Goal: Task Accomplishment & Management: Manage account settings

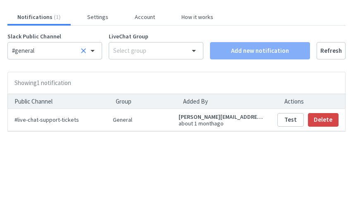
click at [68, 117] on span "# live-chat-support-tickets" at bounding box center [56, 120] width 85 height 7
click at [84, 22] on div "Notifications ( 1 ) Settings Account How it works" at bounding box center [176, 19] width 345 height 12
click at [98, 18] on button "Settings" at bounding box center [97, 16] width 41 height 7
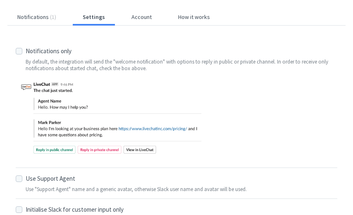
click at [143, 11] on div "Notifications ( 1 ) Settings Account How it works Reply To Settings Notificatio…" at bounding box center [176, 160] width 353 height 320
click at [141, 15] on button "Account" at bounding box center [142, 16] width 40 height 7
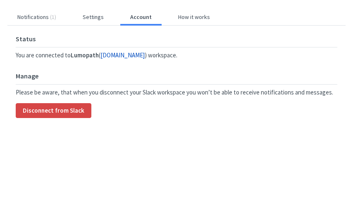
click at [190, 26] on div "Status You are connected to Lumopath ( [DOMAIN_NAME] ) workspace. Manage Please…" at bounding box center [176, 76] width 338 height 101
click at [190, 15] on button "How it works" at bounding box center [194, 16] width 52 height 7
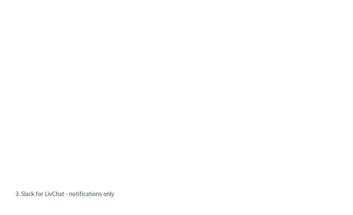
scroll to position [55, 0]
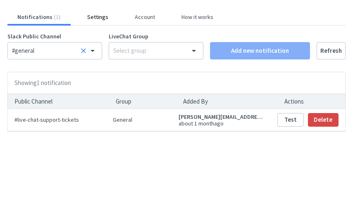
click at [90, 15] on button "Settings" at bounding box center [97, 16] width 41 height 7
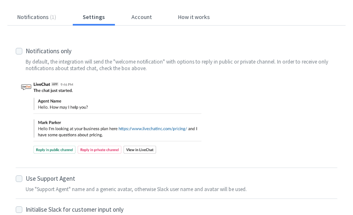
click at [146, 12] on div "Notifications ( 1 ) Settings Account How it works Reply To Settings Notificatio…" at bounding box center [176, 160] width 353 height 320
click at [144, 19] on button "Account" at bounding box center [142, 16] width 40 height 7
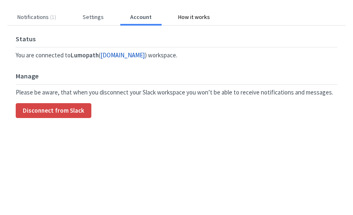
click at [189, 15] on button "How it works" at bounding box center [194, 16] width 52 height 7
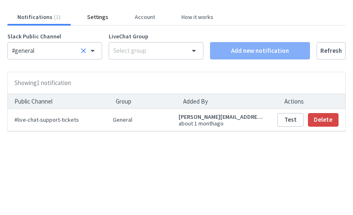
click at [98, 18] on button "Settings" at bounding box center [97, 16] width 41 height 7
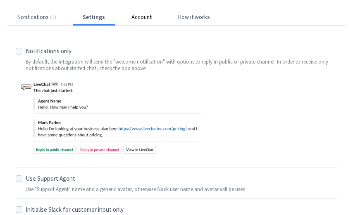
click at [138, 16] on button "Account" at bounding box center [142, 16] width 40 height 7
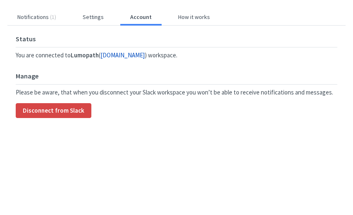
click at [179, 11] on div "Notifications ( 1 ) Settings Account How it works Status You are connected to L…" at bounding box center [176, 70] width 353 height 140
click at [179, 14] on button "How it works" at bounding box center [194, 16] width 52 height 7
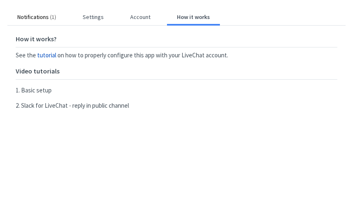
click at [35, 20] on button "Notifications ( 1 )" at bounding box center [36, 16] width 59 height 7
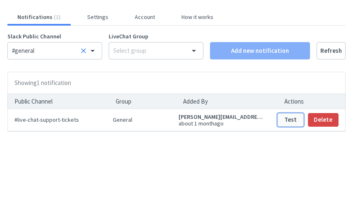
click at [284, 121] on button "Test" at bounding box center [290, 120] width 26 height 14
